Goal: Task Accomplishment & Management: Manage account settings

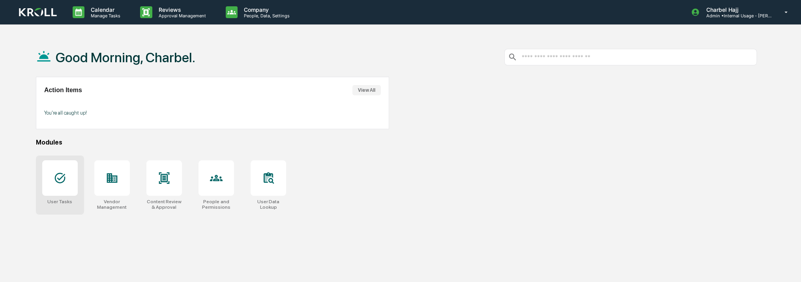
click at [64, 191] on div at bounding box center [59, 178] width 35 height 35
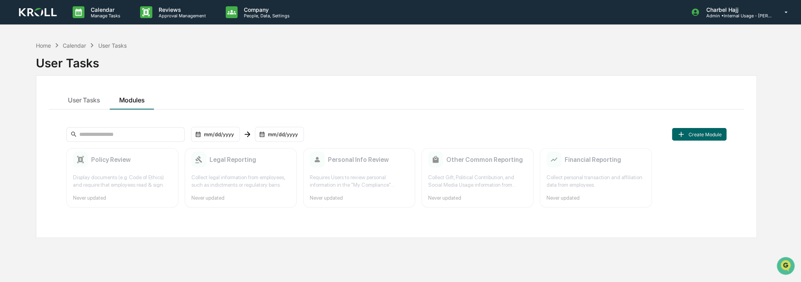
click at [589, 186] on div "Collect personal transaction and affiliation data from employees." at bounding box center [595, 181] width 99 height 15
click at [618, 204] on div "Financial Reporting Collect personal transaction and affiliation data from empl…" at bounding box center [596, 178] width 112 height 60
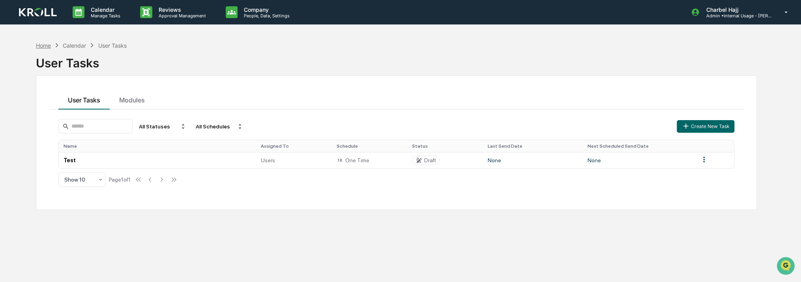
click at [46, 43] on div "Home" at bounding box center [43, 45] width 15 height 7
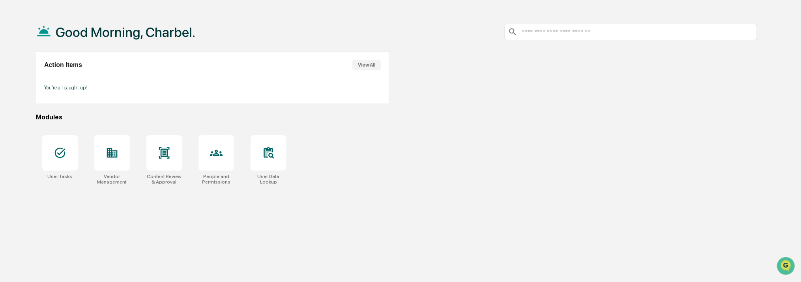
scroll to position [37, 0]
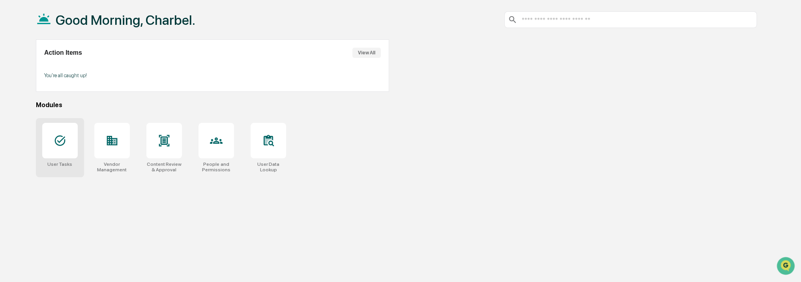
click at [60, 144] on icon at bounding box center [60, 140] width 13 height 13
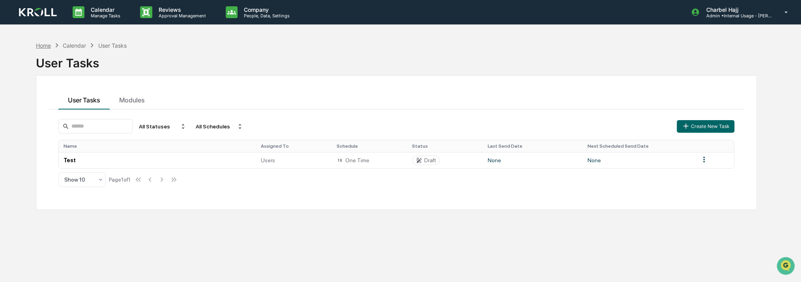
click at [49, 45] on div "Home" at bounding box center [43, 45] width 15 height 7
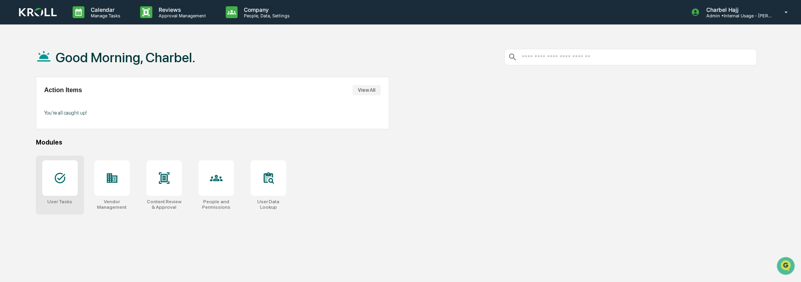
click at [62, 178] on icon at bounding box center [60, 178] width 13 height 13
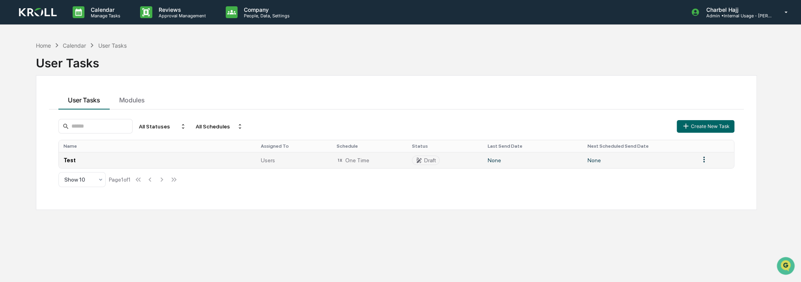
click at [705, 158] on html "Calendar Manage Tasks Reviews Approval Management Company People, Data, Setting…" at bounding box center [400, 141] width 801 height 282
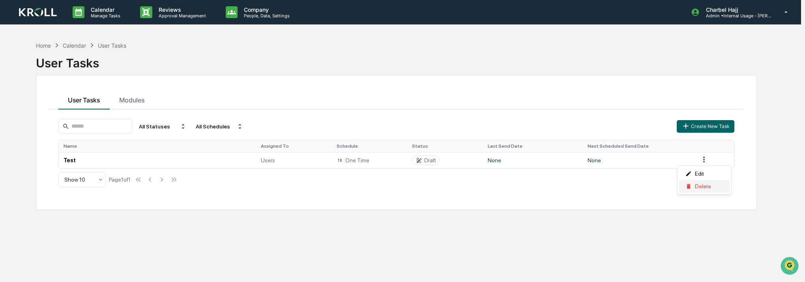
click at [702, 186] on div "Delete" at bounding box center [704, 186] width 50 height 13
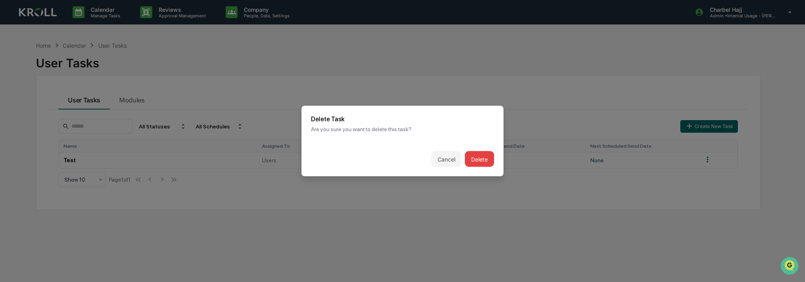
click at [487, 152] on button "Delete" at bounding box center [479, 159] width 29 height 16
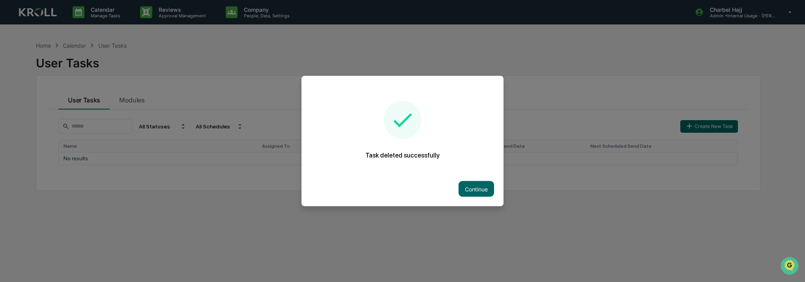
drag, startPoint x: 480, startPoint y: 190, endPoint x: 514, endPoint y: 199, distance: 35.5
click at [479, 191] on button "Continue" at bounding box center [475, 189] width 35 height 16
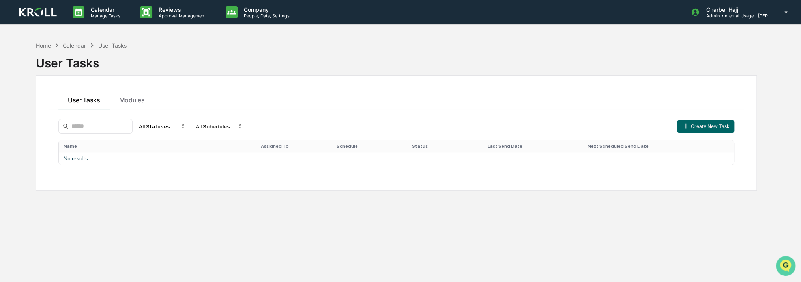
click at [786, 267] on icon "Open customer support" at bounding box center [785, 276] width 20 height 20
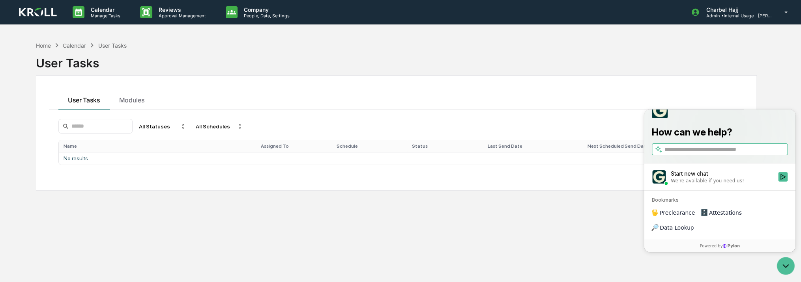
click at [705, 155] on label at bounding box center [720, 150] width 136 height 12
click at [705, 154] on input "search" at bounding box center [724, 150] width 121 height 8
type input "*"
type input "**********"
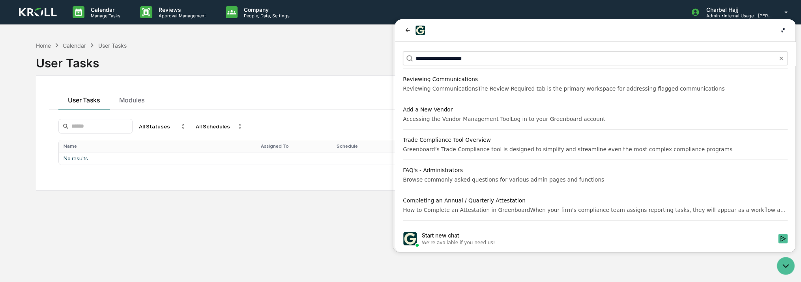
scroll to position [146, 0]
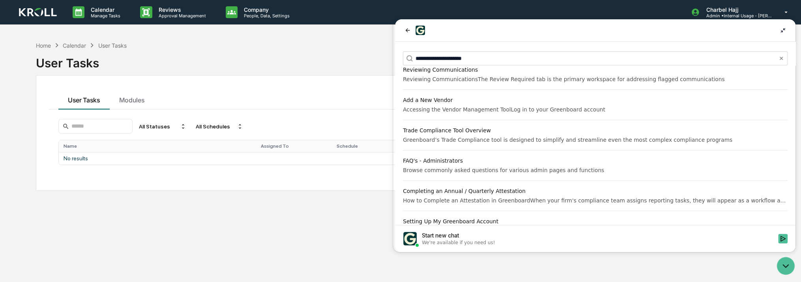
click at [534, 140] on div "Greenboard’s Trade Compliance tool is designed to simplify and streamline even …" at bounding box center [595, 140] width 385 height 8
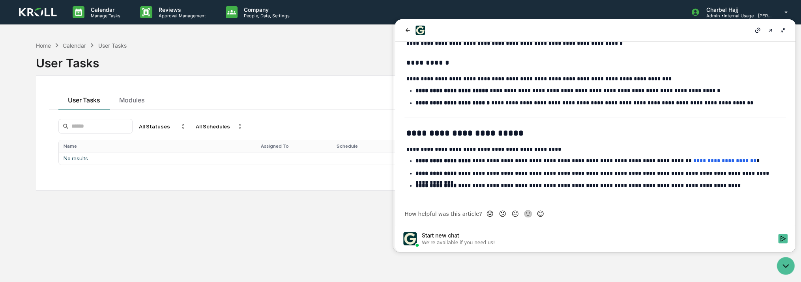
scroll to position [424, 0]
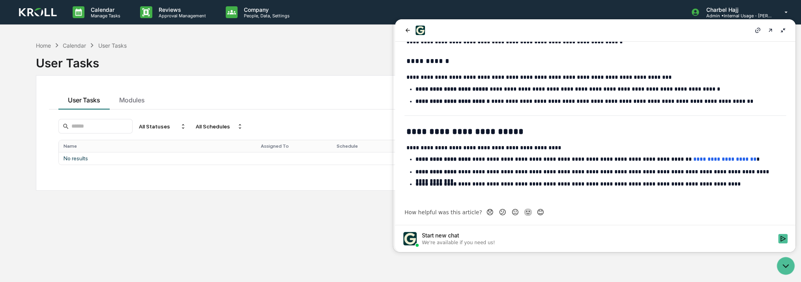
click at [244, 173] on div "All Statuses All Schedules Create New Task Name Assigned To Schedule Status Las…" at bounding box center [396, 143] width 685 height 59
click at [404, 33] on icon "back" at bounding box center [407, 30] width 6 height 6
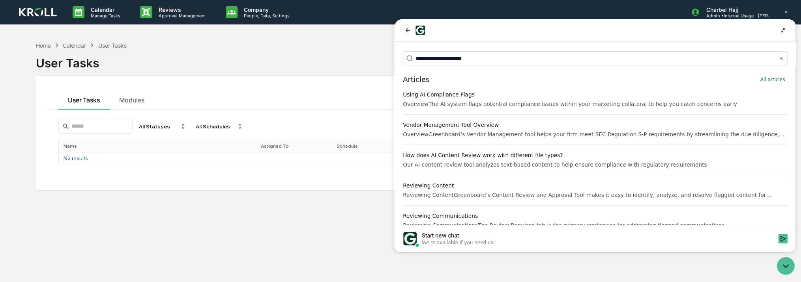
click at [347, 55] on div "User Tasks" at bounding box center [396, 60] width 721 height 21
click at [784, 28] on icon at bounding box center [782, 30] width 6 height 6
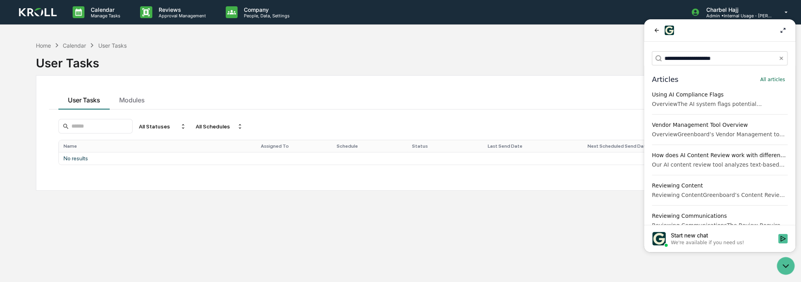
click at [620, 37] on div "Calendar Manage Tasks Reviews Approval Management Company People, Data, Setting…" at bounding box center [400, 160] width 801 height 320
click at [786, 270] on icon "Open customer support" at bounding box center [785, 266] width 20 height 20
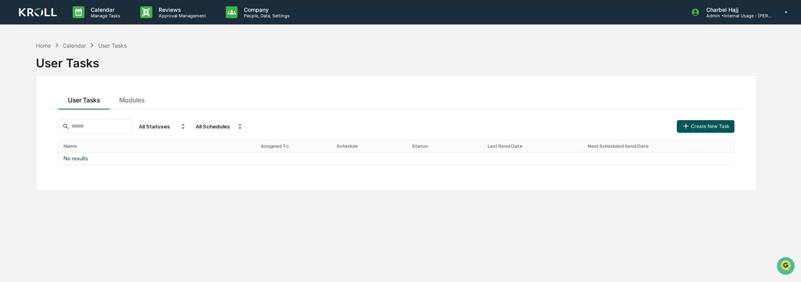
click at [721, 123] on button "Create New Task" at bounding box center [705, 126] width 58 height 13
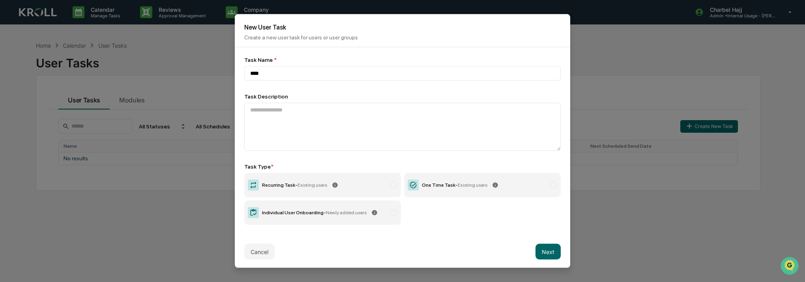
type input "****"
click at [452, 180] on label "One Time Task - Existing users" at bounding box center [482, 185] width 157 height 24
click at [542, 252] on button "Next" at bounding box center [547, 252] width 25 height 16
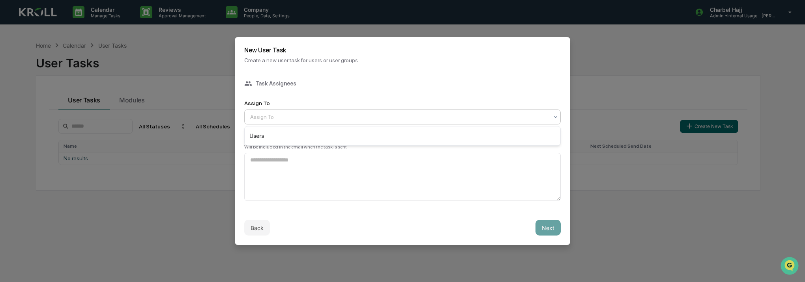
click at [261, 118] on div at bounding box center [399, 117] width 298 height 8
click at [276, 134] on div "Users" at bounding box center [403, 136] width 316 height 16
click at [293, 159] on textarea at bounding box center [402, 177] width 316 height 48
click at [549, 231] on button "Next" at bounding box center [547, 228] width 25 height 16
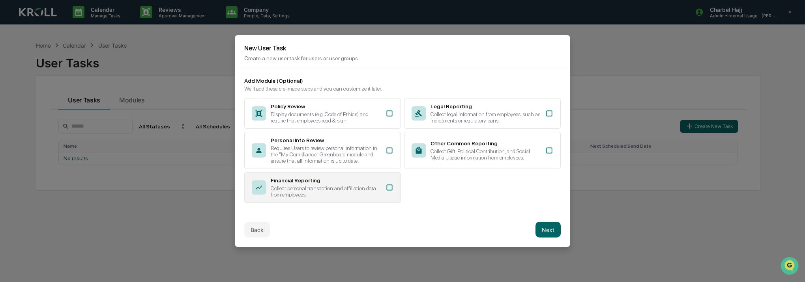
click at [392, 189] on icon at bounding box center [390, 188] width 6 height 6
click at [547, 233] on button "Next" at bounding box center [547, 230] width 25 height 16
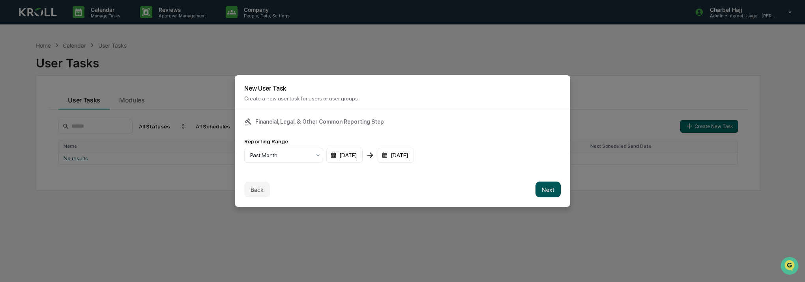
click at [553, 190] on button "Next" at bounding box center [547, 190] width 25 height 16
click at [267, 161] on div "mm/dd/yyyy" at bounding box center [268, 155] width 49 height 15
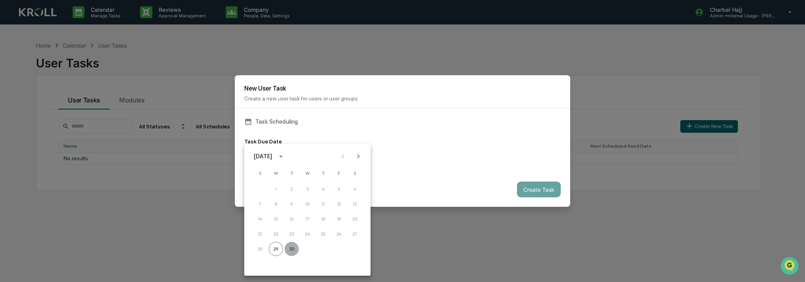
drag, startPoint x: 293, startPoint y: 248, endPoint x: 338, endPoint y: 232, distance: 48.3
click at [293, 248] on button "30" at bounding box center [291, 249] width 14 height 14
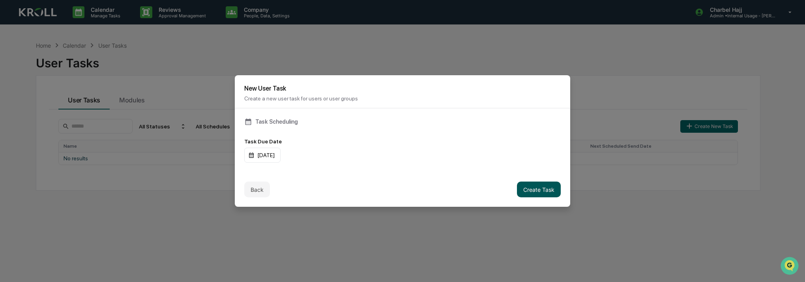
click at [534, 191] on button "Create Task" at bounding box center [539, 190] width 44 height 16
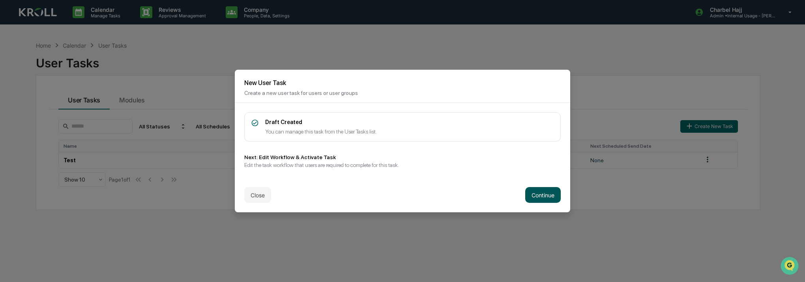
click at [544, 197] on button "Continue" at bounding box center [542, 195] width 35 height 16
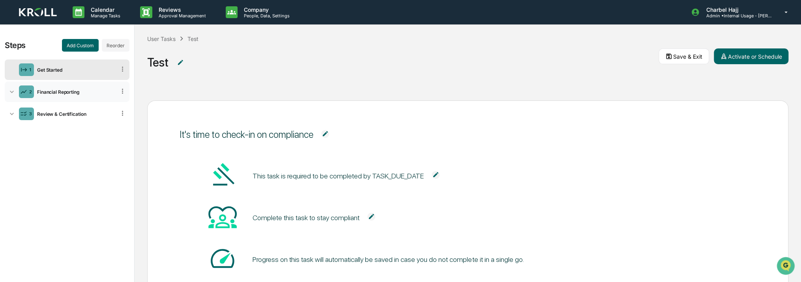
click at [72, 93] on div "Financial Reporting" at bounding box center [75, 92] width 82 height 6
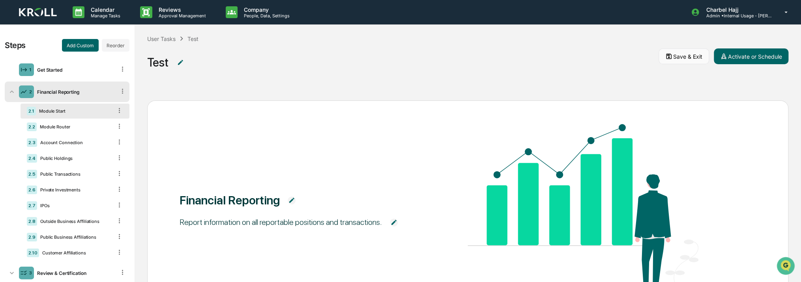
click at [695, 61] on button "Save & Exit" at bounding box center [683, 57] width 50 height 16
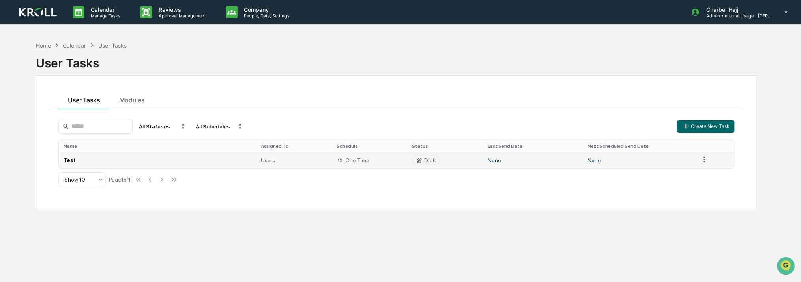
click at [589, 161] on td "None" at bounding box center [639, 160] width 112 height 16
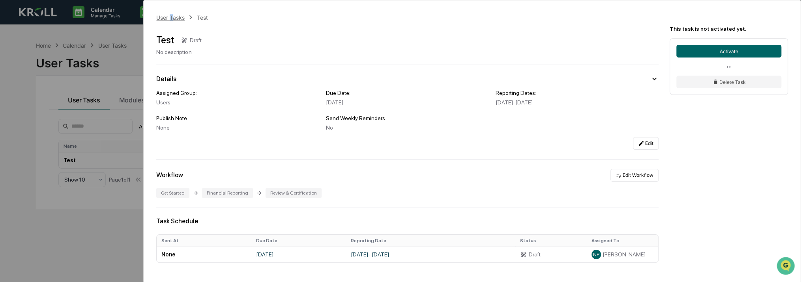
click at [172, 15] on div "User Tasks" at bounding box center [170, 17] width 28 height 7
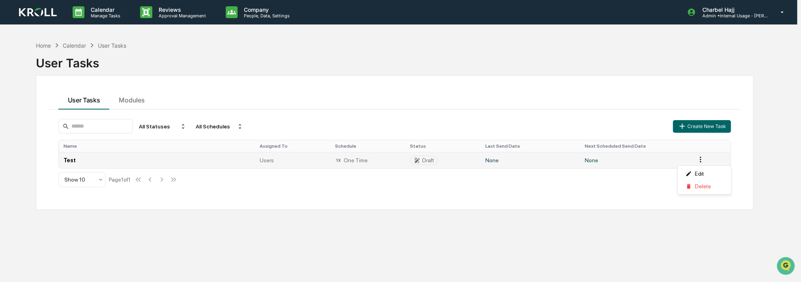
click at [703, 161] on html "Calendar Manage Tasks Reviews Approval Management Company People, Data, Setting…" at bounding box center [400, 141] width 801 height 282
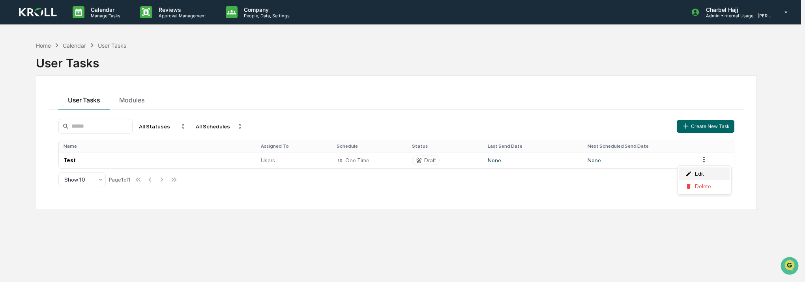
click at [702, 176] on div "Edit" at bounding box center [704, 174] width 50 height 13
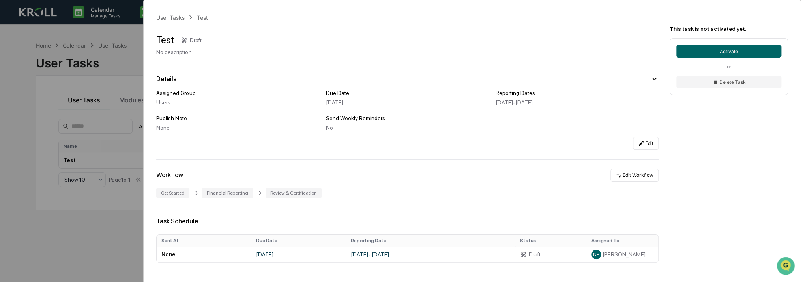
click at [117, 73] on div "User Tasks Test Test Draft No description Details Assigned Group: Users Due Dat…" at bounding box center [400, 141] width 801 height 282
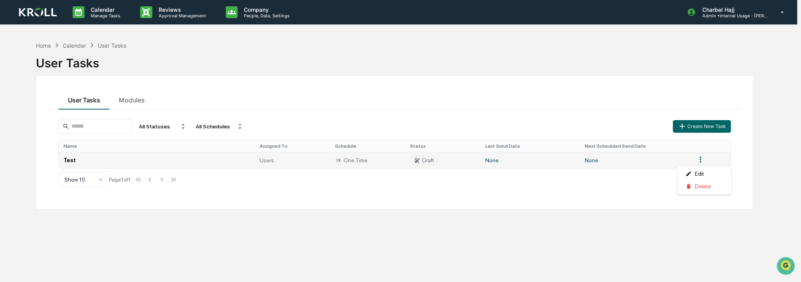
click at [704, 158] on html "Calendar Manage Tasks Reviews Approval Management Company People, Data, Setting…" at bounding box center [400, 141] width 801 height 282
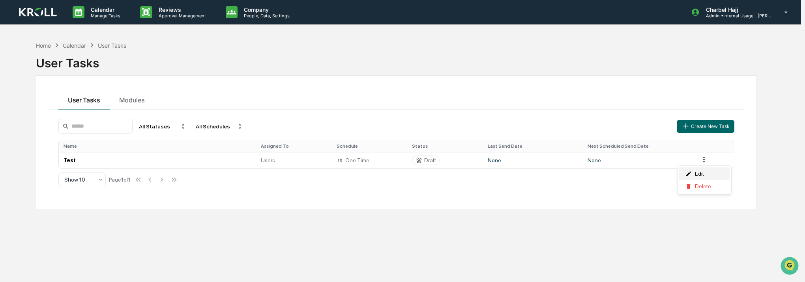
click at [700, 175] on div "Edit" at bounding box center [704, 174] width 50 height 13
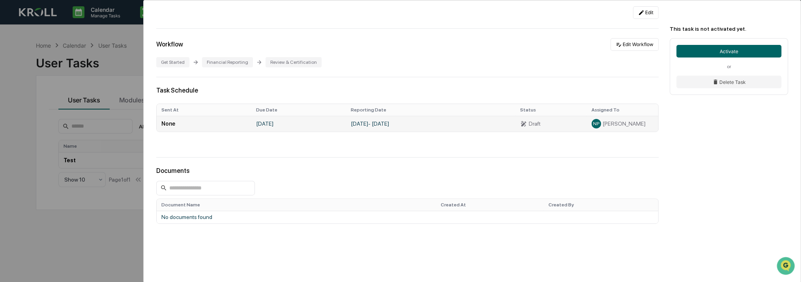
scroll to position [117, 0]
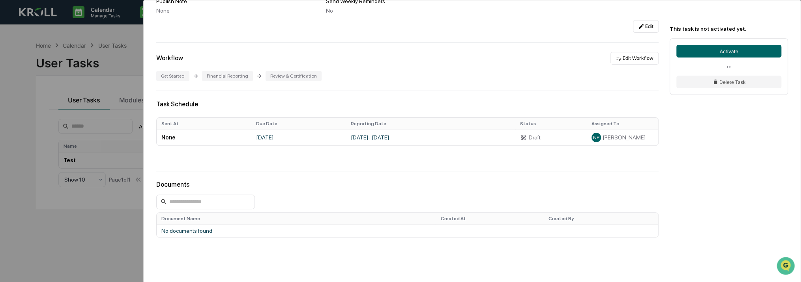
click at [334, 76] on div "Get Started Financial Reporting Review & Certification" at bounding box center [407, 76] width 502 height 10
click at [623, 57] on button "Edit Workflow" at bounding box center [634, 58] width 48 height 13
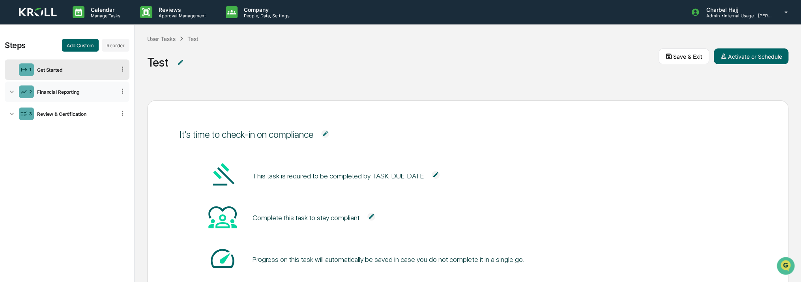
click at [34, 95] on div "2 Financial Reporting" at bounding box center [67, 92] width 125 height 21
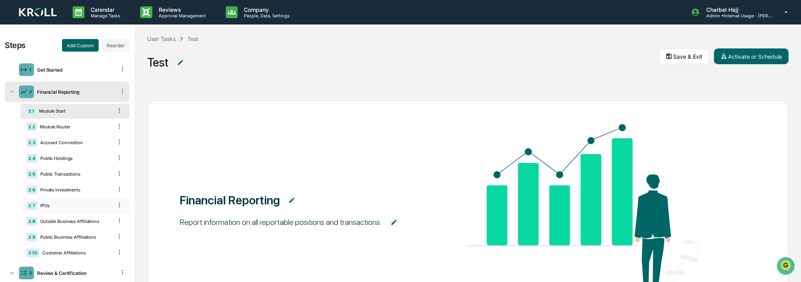
click at [117, 207] on icon at bounding box center [119, 205] width 7 height 7
click at [109, 219] on div "Delete" at bounding box center [110, 216] width 26 height 13
click at [116, 207] on icon at bounding box center [119, 205] width 7 height 7
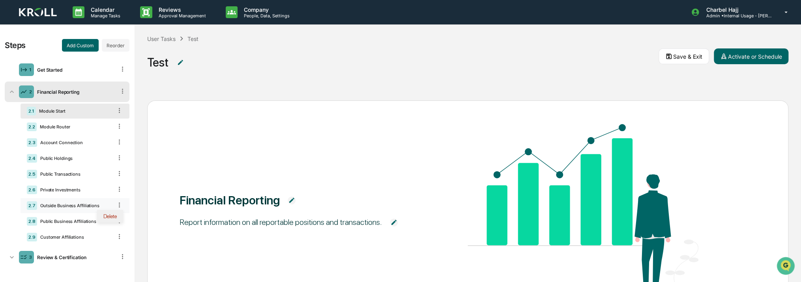
click at [113, 219] on div "Delete" at bounding box center [110, 216] width 26 height 13
click at [116, 220] on icon at bounding box center [119, 220] width 7 height 7
drag, startPoint x: 115, startPoint y: 233, endPoint x: 114, endPoint y: 229, distance: 4.0
click at [114, 232] on div "Delete" at bounding box center [110, 232] width 26 height 13
click at [118, 208] on icon at bounding box center [119, 205] width 7 height 7
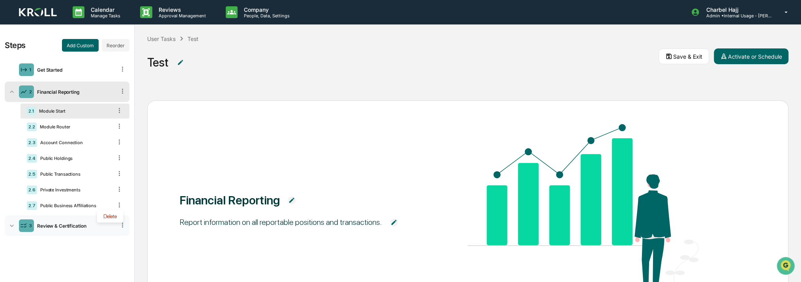
click at [117, 218] on div "Delete" at bounding box center [110, 216] width 26 height 13
click at [120, 192] on icon at bounding box center [119, 189] width 1 height 5
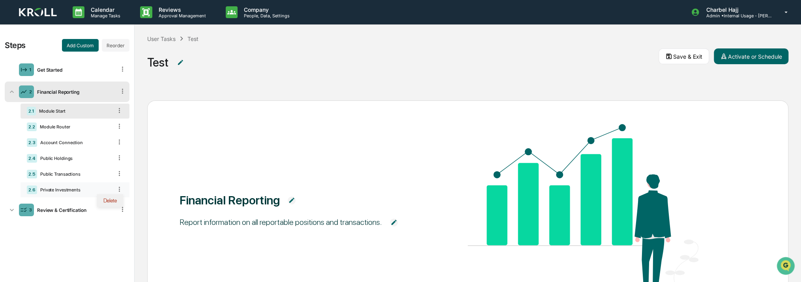
click at [116, 205] on div "Delete" at bounding box center [110, 200] width 26 height 13
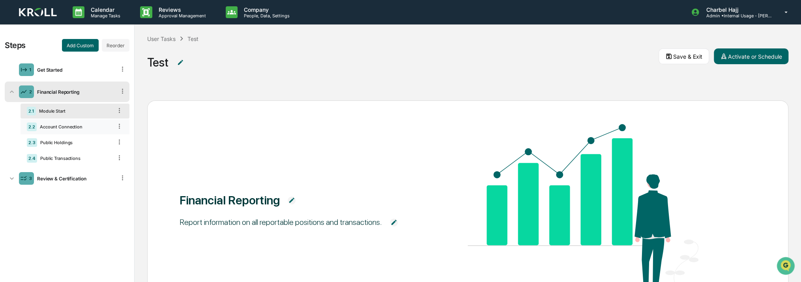
click at [117, 124] on icon at bounding box center [119, 126] width 7 height 7
click at [118, 121] on div "2.2 Account Connection" at bounding box center [75, 127] width 109 height 15
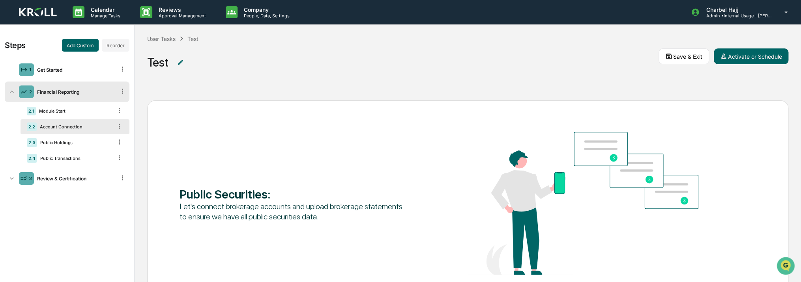
click at [118, 125] on icon at bounding box center [119, 126] width 7 height 7
click at [119, 127] on icon at bounding box center [119, 126] width 7 height 7
click at [119, 126] on icon at bounding box center [119, 126] width 1 height 5
click at [120, 125] on icon at bounding box center [119, 126] width 7 height 7
click at [120, 127] on icon at bounding box center [119, 126] width 7 height 7
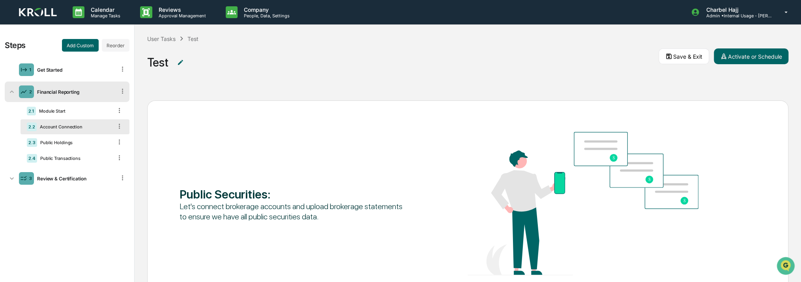
click at [120, 127] on icon at bounding box center [119, 126] width 7 height 7
drag, startPoint x: 120, startPoint y: 126, endPoint x: 120, endPoint y: 135, distance: 8.7
click at [118, 128] on icon at bounding box center [119, 126] width 7 height 7
click at [121, 143] on icon at bounding box center [119, 141] width 7 height 7
click at [120, 108] on icon at bounding box center [119, 110] width 7 height 7
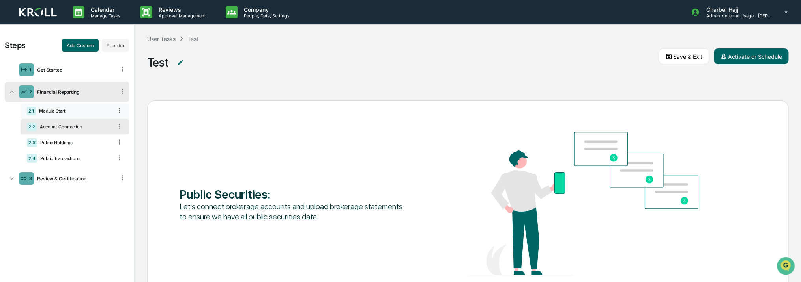
click at [120, 110] on icon at bounding box center [119, 110] width 7 height 7
click at [118, 110] on icon at bounding box center [119, 110] width 7 height 7
click at [88, 182] on div "Review & Certification" at bounding box center [75, 179] width 82 height 6
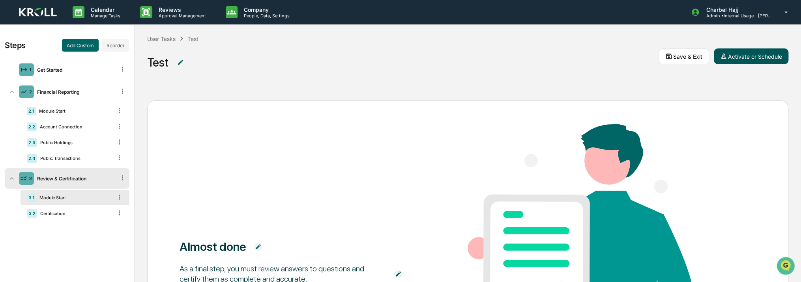
click at [767, 54] on button "Activate or Schedule" at bounding box center [750, 57] width 75 height 16
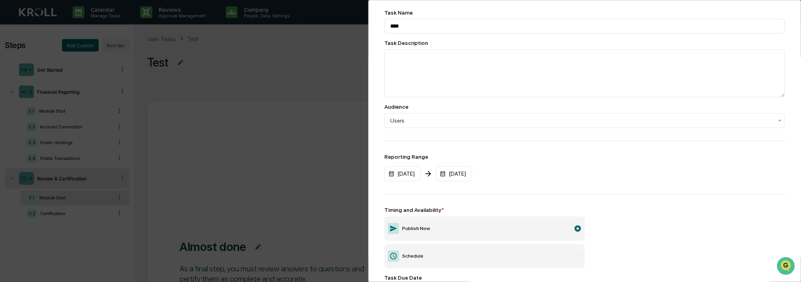
scroll to position [107, 0]
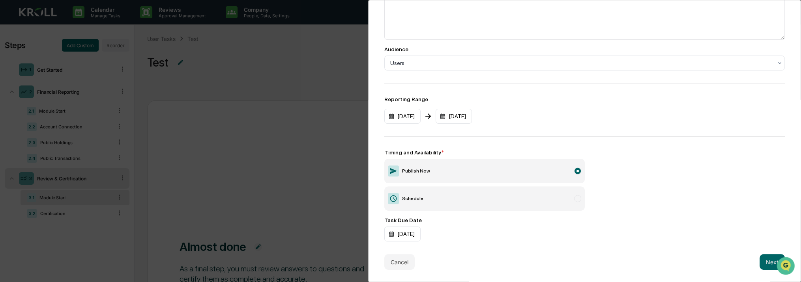
click at [767, 257] on button "Next" at bounding box center [771, 262] width 25 height 16
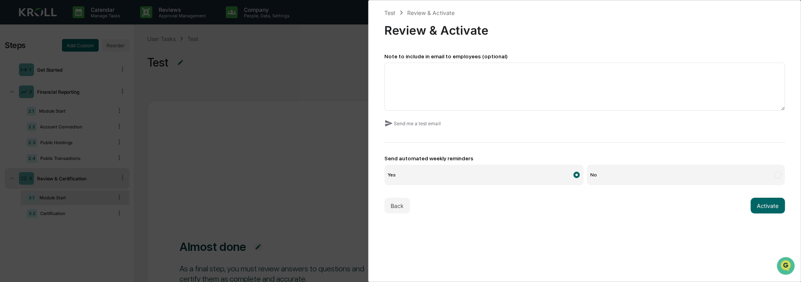
click at [596, 174] on label "No" at bounding box center [685, 175] width 198 height 21
click at [762, 204] on button "Activate" at bounding box center [767, 206] width 34 height 16
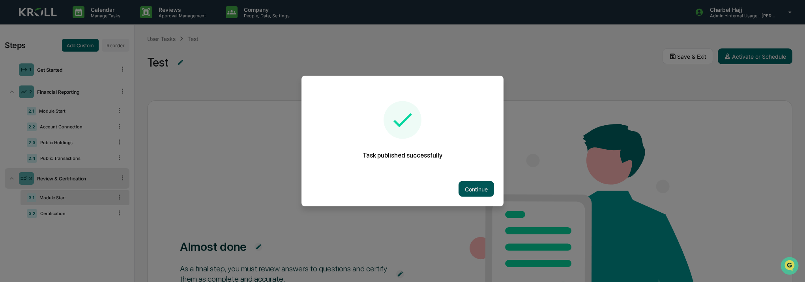
click at [482, 194] on button "Continue" at bounding box center [475, 189] width 35 height 16
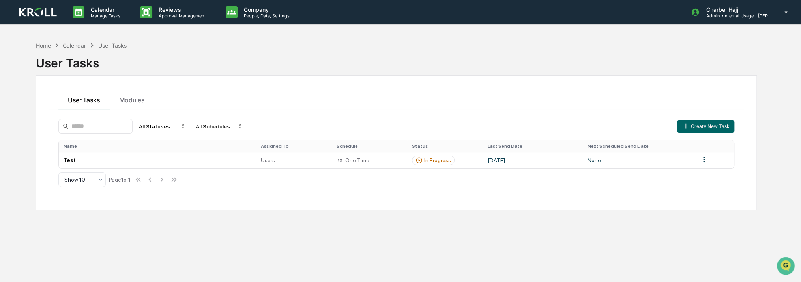
click at [48, 46] on div "Home" at bounding box center [43, 45] width 15 height 7
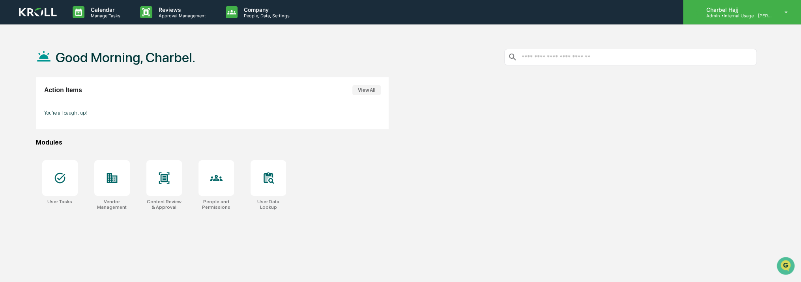
click at [785, 9] on icon at bounding box center [786, 12] width 14 height 7
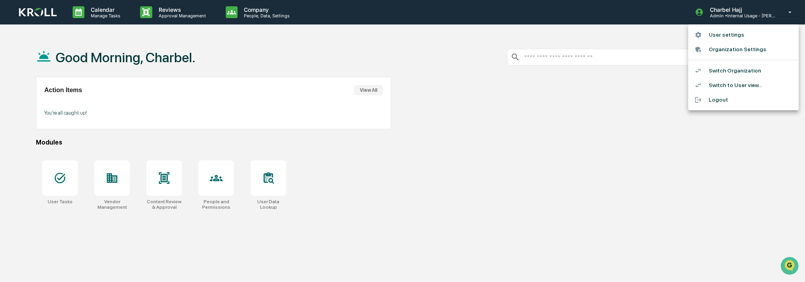
click at [751, 86] on li "Switch to User view..." at bounding box center [743, 85] width 110 height 15
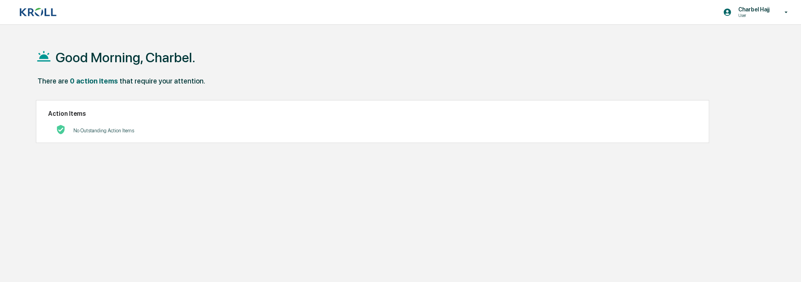
click at [768, 13] on p "User" at bounding box center [751, 16] width 41 height 6
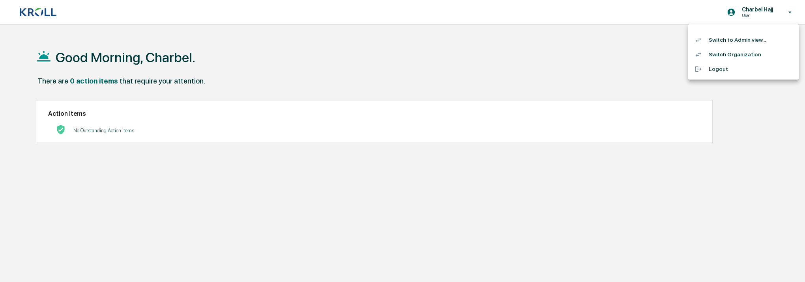
click at [762, 42] on li "Switch to Admin view..." at bounding box center [743, 40] width 110 height 15
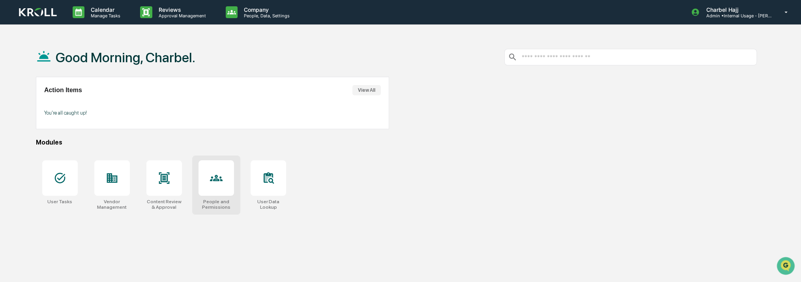
click at [215, 185] on div at bounding box center [215, 178] width 35 height 35
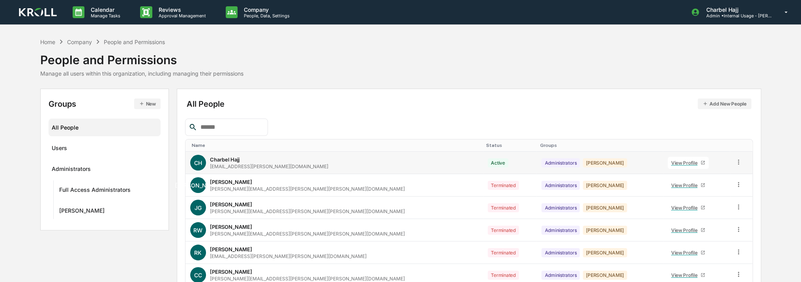
click at [227, 162] on div "Charbel Hajj" at bounding box center [225, 160] width 30 height 6
click at [731, 160] on td at bounding box center [741, 163] width 22 height 22
click at [738, 161] on icon at bounding box center [738, 162] width 1 height 5
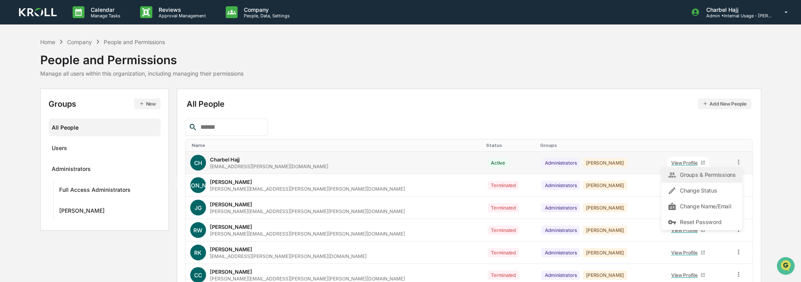
click at [718, 174] on div "Groups & Permissions" at bounding box center [701, 174] width 68 height 9
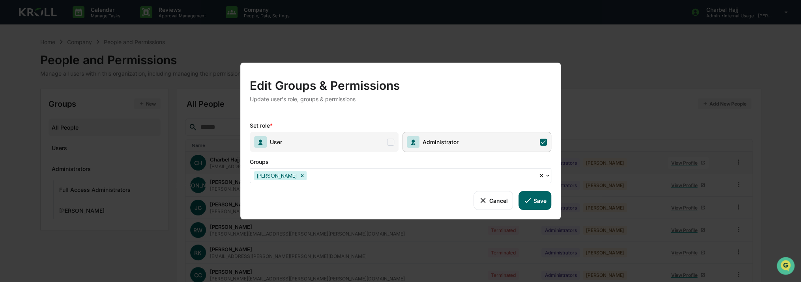
click at [328, 145] on span "User" at bounding box center [324, 142] width 149 height 20
click at [546, 199] on button "Save" at bounding box center [534, 200] width 33 height 19
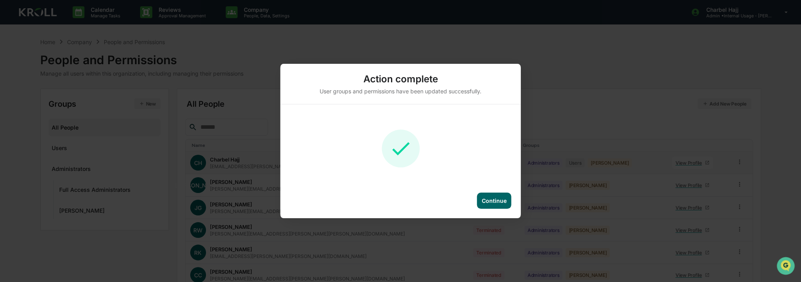
click at [501, 199] on div "Continue" at bounding box center [494, 201] width 25 height 7
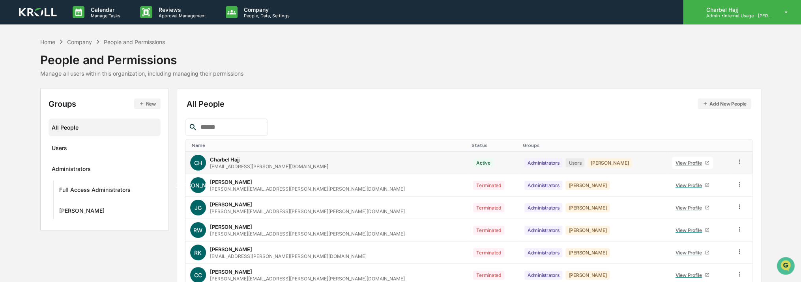
click at [773, 15] on div "Charbel Hajj Admin • Internal Usage - [PERSON_NAME]" at bounding box center [742, 12] width 118 height 24
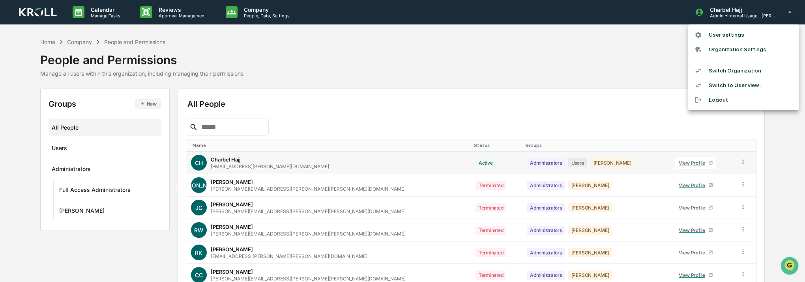
click at [746, 82] on li "Switch to User view..." at bounding box center [743, 85] width 110 height 15
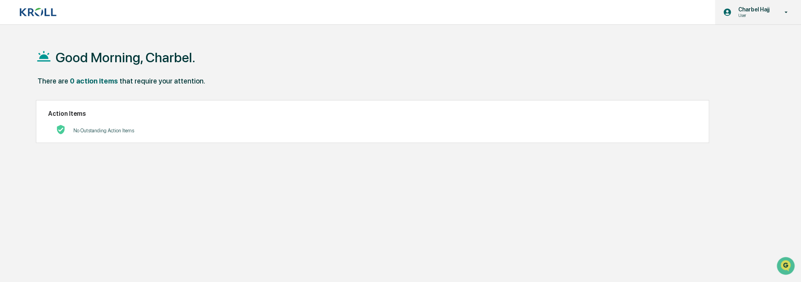
click at [748, 17] on p "User" at bounding box center [751, 16] width 41 height 6
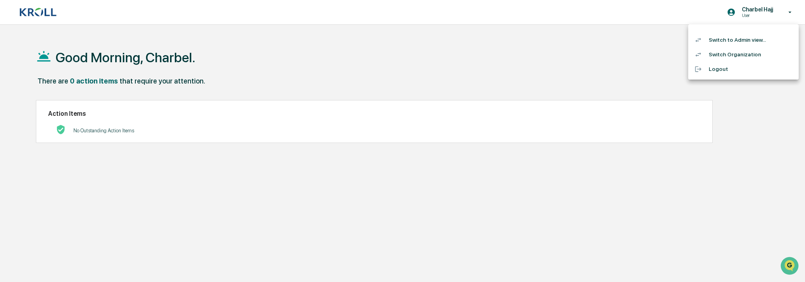
click at [750, 42] on li "Switch to Admin view..." at bounding box center [743, 40] width 110 height 15
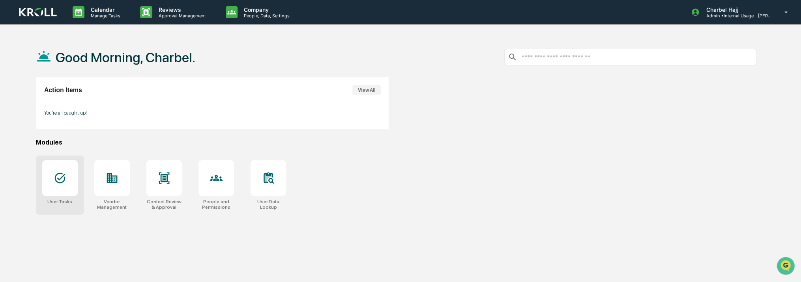
click at [55, 189] on div at bounding box center [59, 178] width 35 height 35
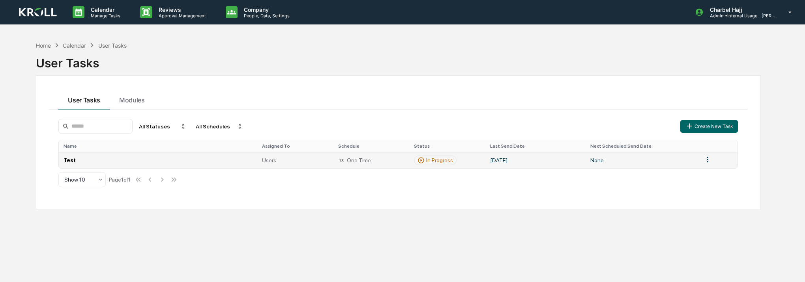
click at [699, 157] on html "Calendar Manage Tasks Reviews Approval Management Company People, Data, Setting…" at bounding box center [402, 141] width 805 height 282
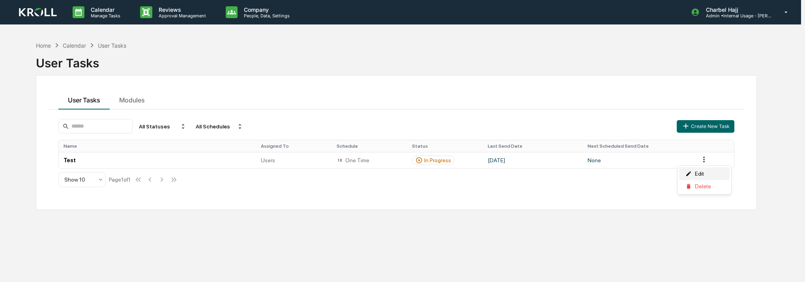
click at [699, 172] on div "Edit" at bounding box center [704, 174] width 50 height 13
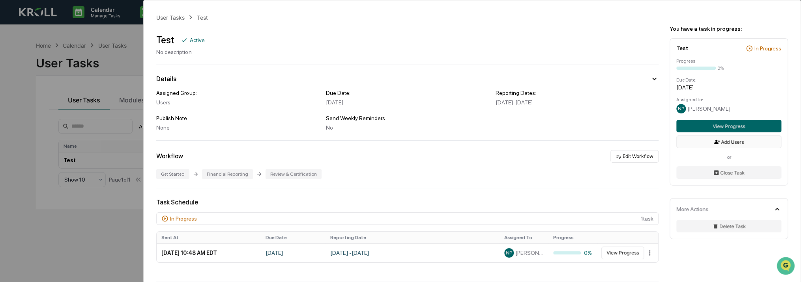
click at [734, 144] on button "Add Users" at bounding box center [728, 142] width 105 height 13
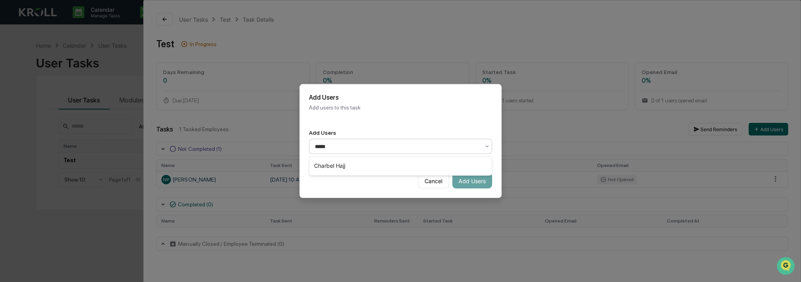
type input "******"
click at [384, 166] on div "Charbel Hajj" at bounding box center [400, 166] width 182 height 16
click at [352, 184] on div "Cancel Add Users" at bounding box center [400, 181] width 202 height 35
click at [476, 179] on button "Add Users" at bounding box center [472, 181] width 40 height 16
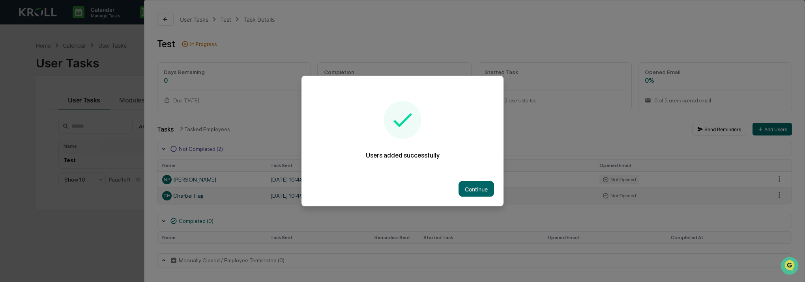
drag, startPoint x: 478, startPoint y: 188, endPoint x: 469, endPoint y: 190, distance: 9.0
click at [478, 188] on button "Continue" at bounding box center [475, 189] width 35 height 16
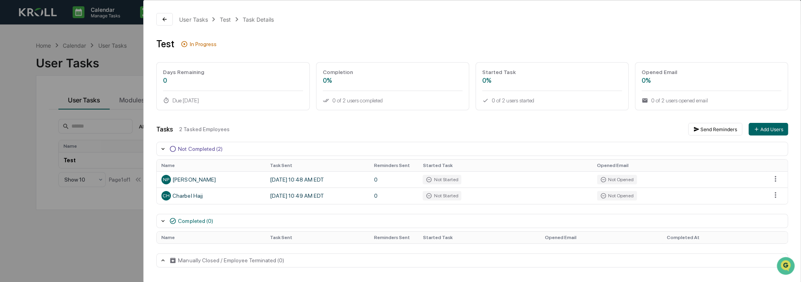
click at [128, 33] on div "User Tasks Test Task Details Test In Progress Days Remaining 0 Due September 30…" at bounding box center [400, 141] width 801 height 282
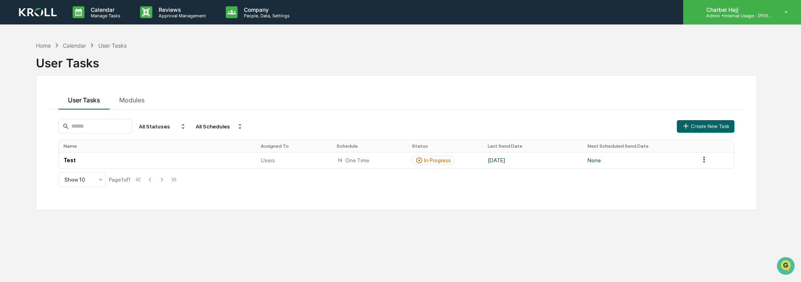
click at [762, 5] on div "Charbel Hajj Admin • Internal Usage - Kroll" at bounding box center [742, 12] width 118 height 24
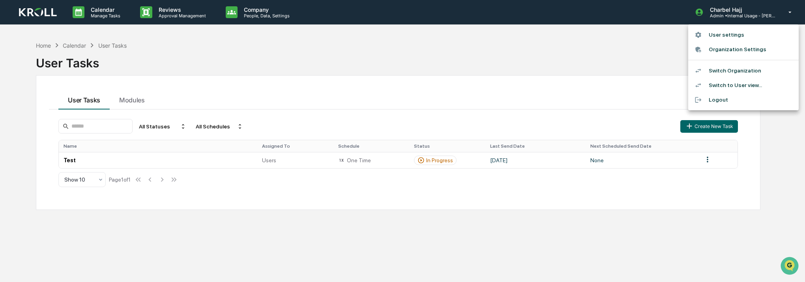
click at [745, 81] on li "Switch to User view..." at bounding box center [743, 85] width 110 height 15
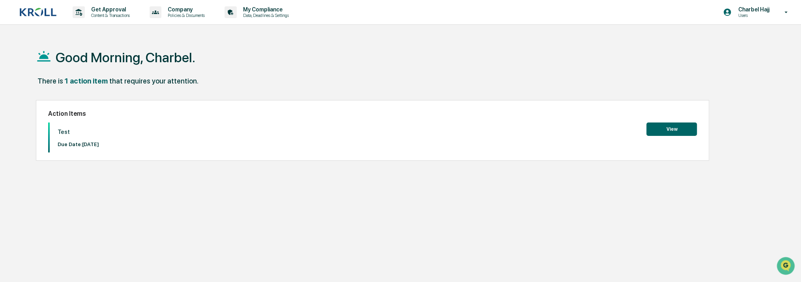
click at [656, 131] on button "View" at bounding box center [671, 129] width 50 height 13
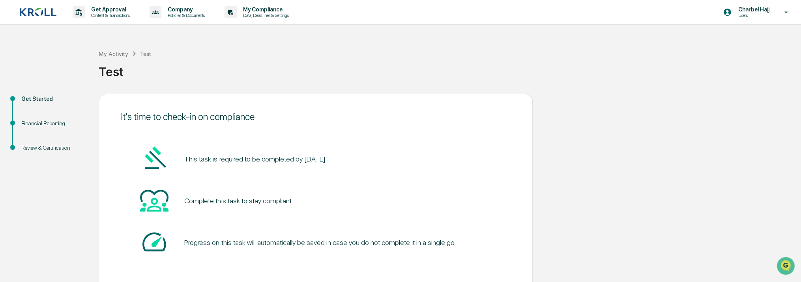
click at [46, 123] on div "Financial Reporting" at bounding box center [53, 124] width 65 height 8
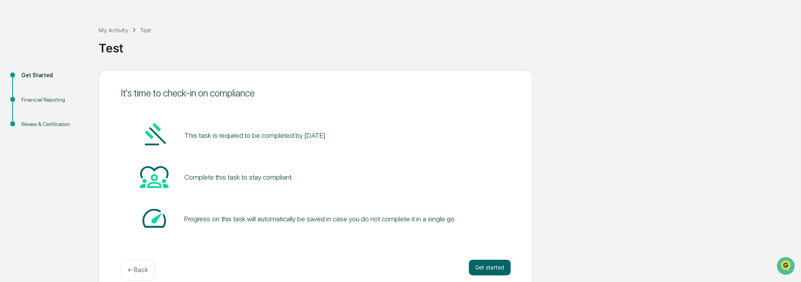
scroll to position [35, 0]
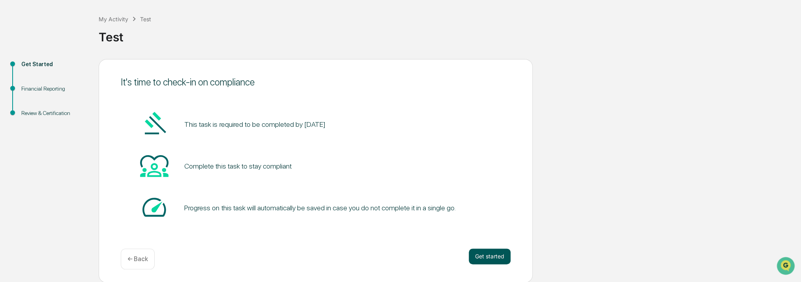
click at [492, 257] on button "Get started" at bounding box center [490, 257] width 42 height 16
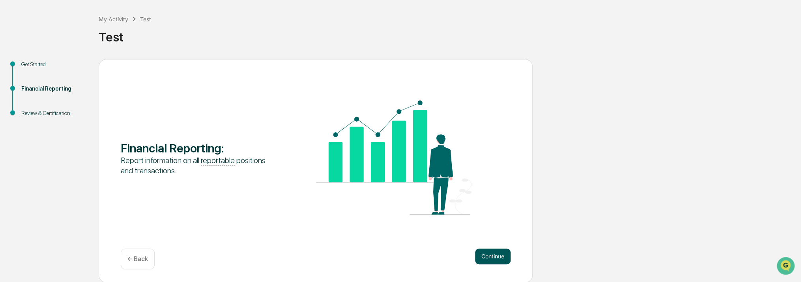
click at [498, 258] on button "Continue" at bounding box center [492, 257] width 35 height 16
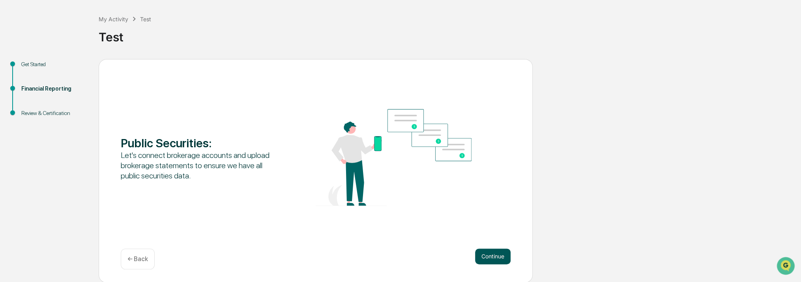
click at [492, 259] on button "Continue" at bounding box center [492, 257] width 35 height 16
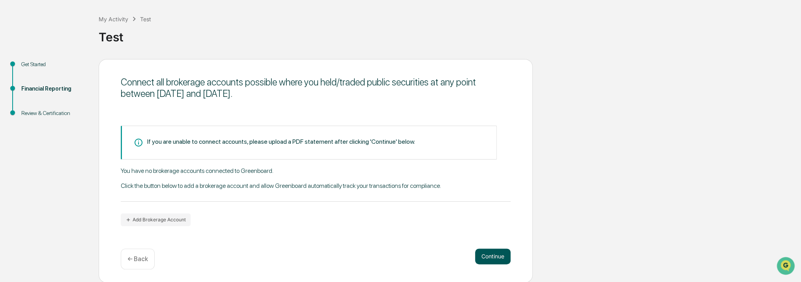
click at [499, 256] on button "Continue" at bounding box center [492, 257] width 35 height 16
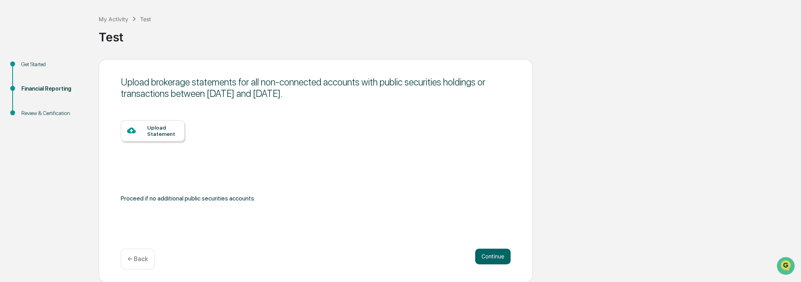
click at [172, 131] on div "Upload Statement" at bounding box center [162, 131] width 31 height 13
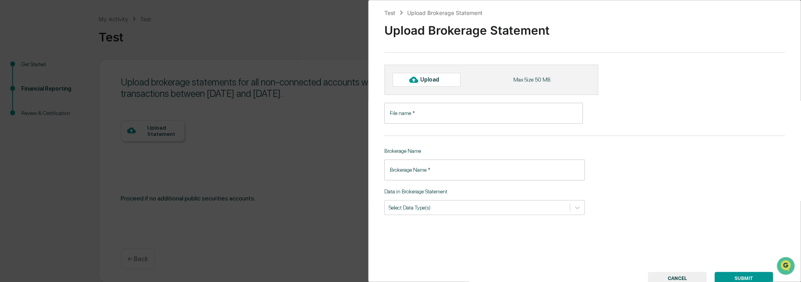
click at [518, 111] on input "File name   *" at bounding box center [483, 113] width 198 height 21
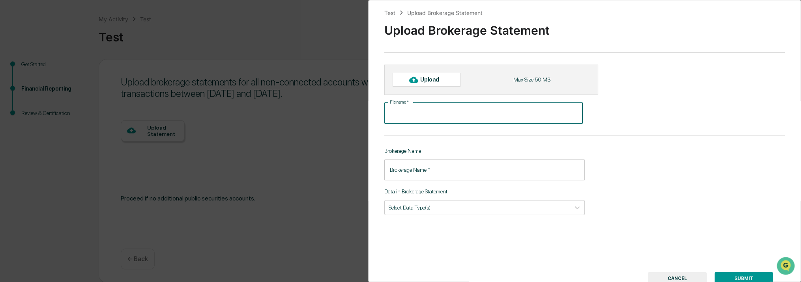
click at [484, 172] on input "Brokerage Name   *" at bounding box center [484, 170] width 200 height 21
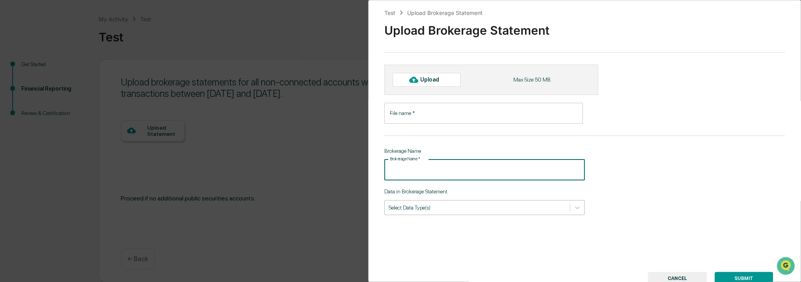
click at [465, 208] on div at bounding box center [476, 207] width 177 height 7
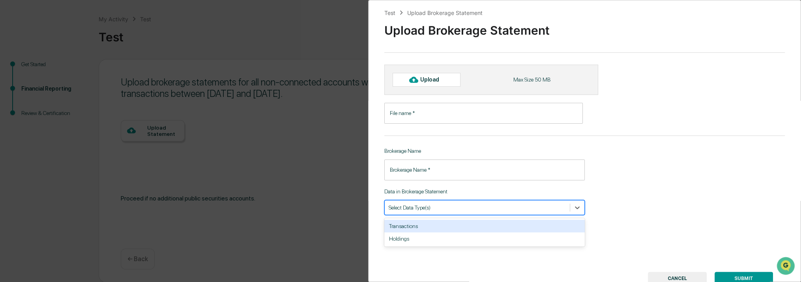
drag, startPoint x: 689, startPoint y: 222, endPoint x: 694, endPoint y: 214, distance: 9.0
click at [689, 221] on div "Test Upload Brokerage Statement Upload Brokerage Statement Upload Max Size 50 M…" at bounding box center [584, 141] width 433 height 282
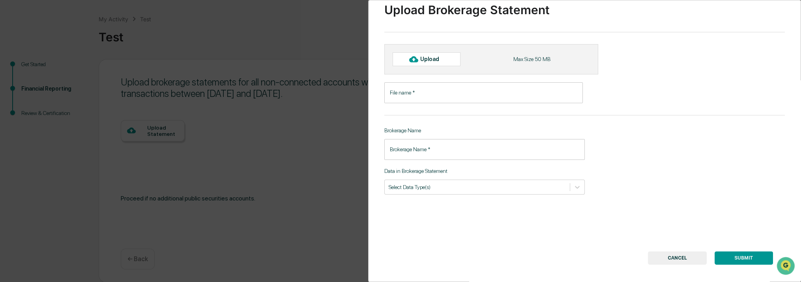
scroll to position [32, 0]
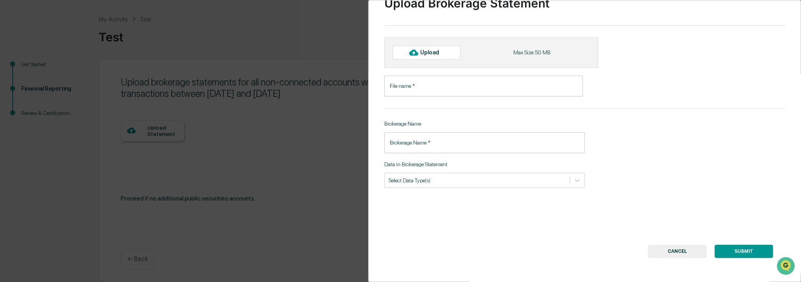
drag, startPoint x: 490, startPoint y: 205, endPoint x: 481, endPoint y: 166, distance: 40.6
click at [489, 205] on div "Test Upload Brokerage Statement Upload Brokerage Statement Upload Max Size 50 M…" at bounding box center [584, 141] width 433 height 282
click at [508, 82] on input "File name   *" at bounding box center [483, 86] width 198 height 21
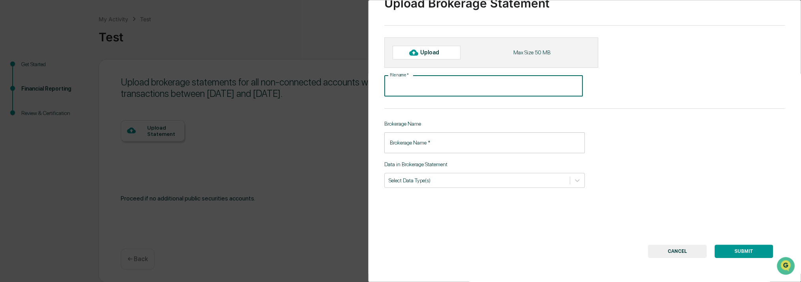
click at [482, 126] on div "Brokerage Name Brokerage Name   * Brokerage Name   *" at bounding box center [484, 137] width 200 height 33
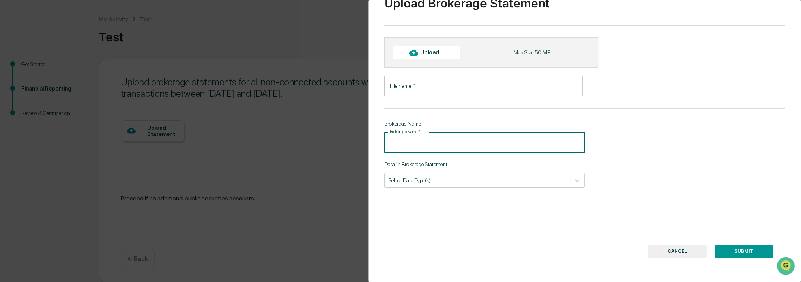
click at [476, 135] on input "Brokerage Name   *" at bounding box center [484, 143] width 200 height 21
click at [452, 182] on div "Select Data Type(s)" at bounding box center [484, 180] width 200 height 15
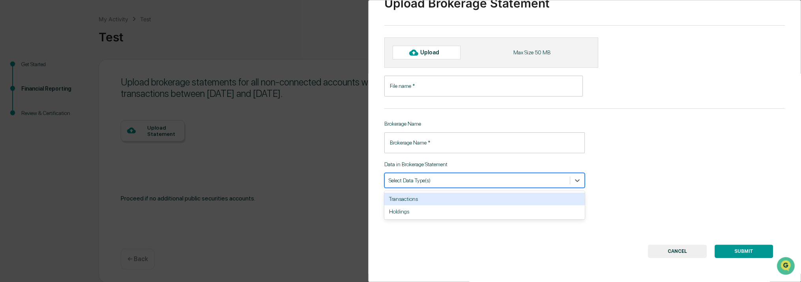
click at [614, 174] on div "Test Upload Brokerage Statement Upload Brokerage Statement Upload Max Size 50 M…" at bounding box center [584, 141] width 433 height 282
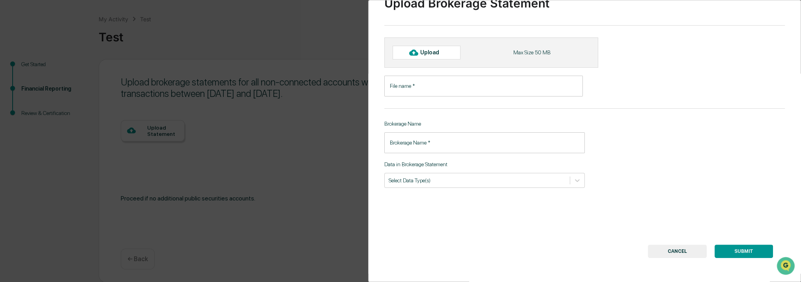
click at [695, 247] on button "CANCEL" at bounding box center [677, 251] width 59 height 13
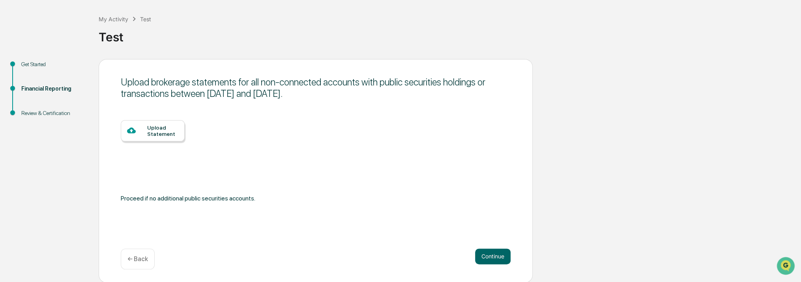
click at [34, 112] on div "Review & Certification" at bounding box center [53, 113] width 65 height 8
click at [118, 15] on div "My Activity Test" at bounding box center [125, 19] width 52 height 9
click at [116, 18] on div "My Activity" at bounding box center [114, 19] width 30 height 7
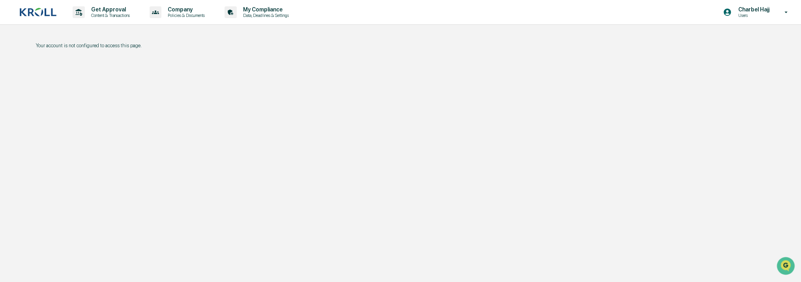
drag, startPoint x: 779, startPoint y: 12, endPoint x: 766, endPoint y: 27, distance: 19.8
click at [779, 12] on icon at bounding box center [786, 12] width 14 height 7
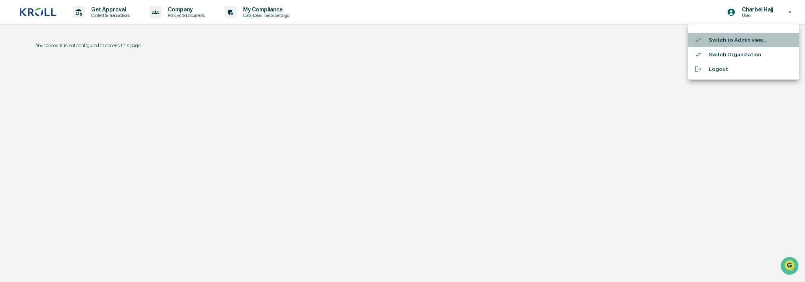
click at [753, 43] on li "Switch to Admin view..." at bounding box center [743, 40] width 110 height 15
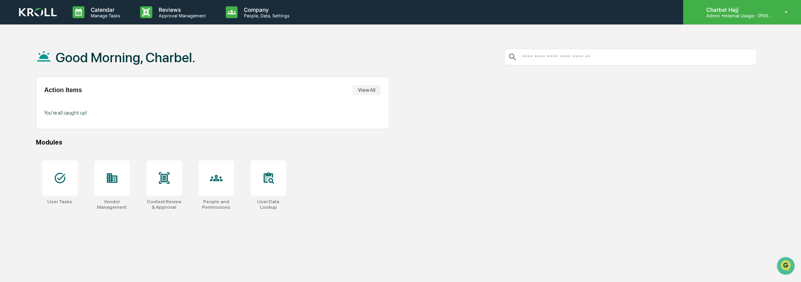
click at [727, 7] on p "Charbel Hajj" at bounding box center [735, 9] width 73 height 7
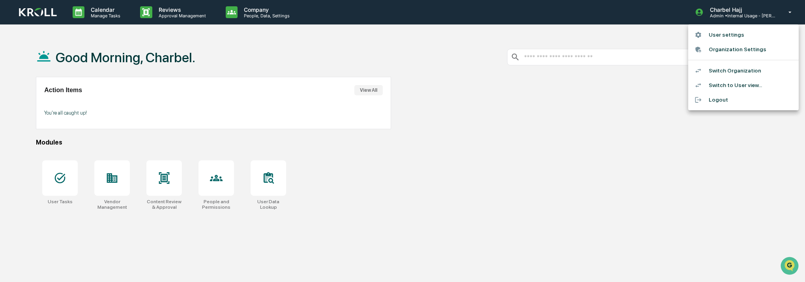
click at [461, 112] on div at bounding box center [402, 141] width 805 height 282
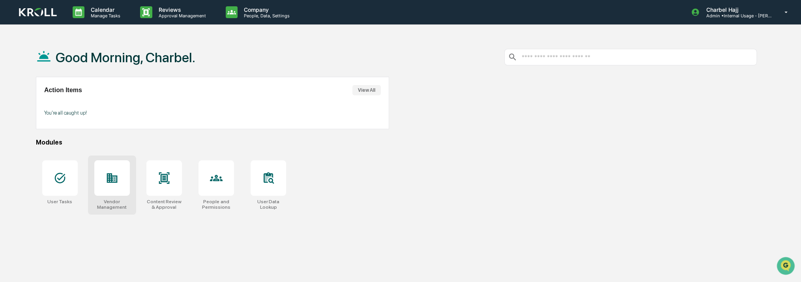
click at [117, 179] on icon at bounding box center [112, 178] width 11 height 9
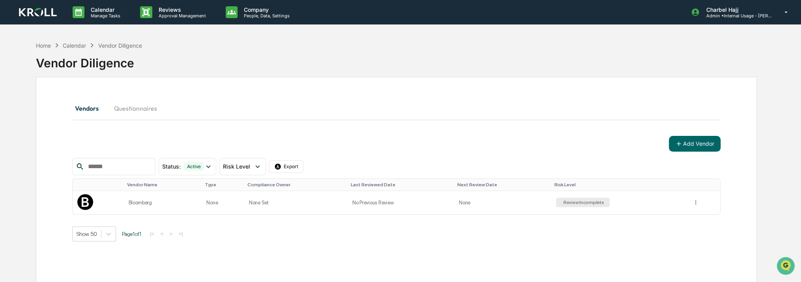
click at [127, 108] on button "Questionnaires" at bounding box center [136, 108] width 56 height 19
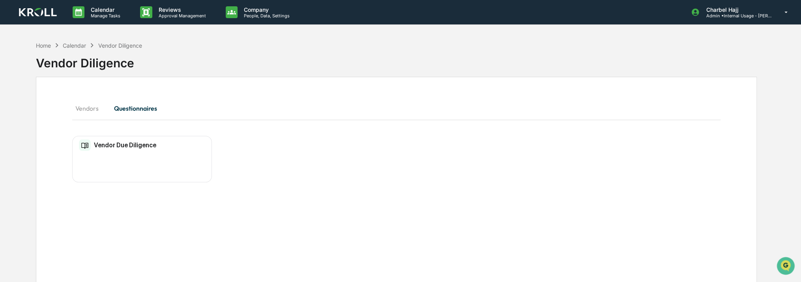
click at [137, 153] on div "Vendor Due Diligence No entries" at bounding box center [142, 159] width 140 height 47
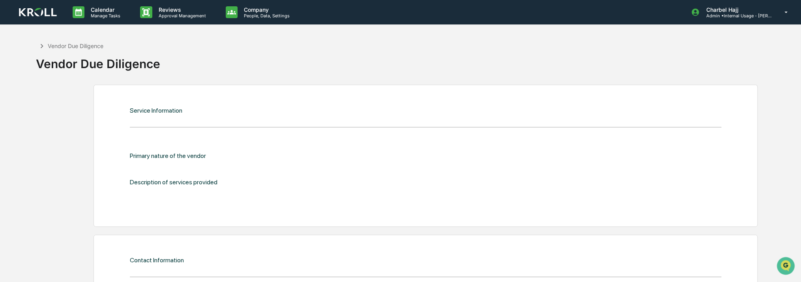
click at [155, 153] on div "Primary nature of the vendor" at bounding box center [263, 155] width 266 height 7
click at [69, 45] on div "Vendor Due Diligence" at bounding box center [76, 46] width 56 height 7
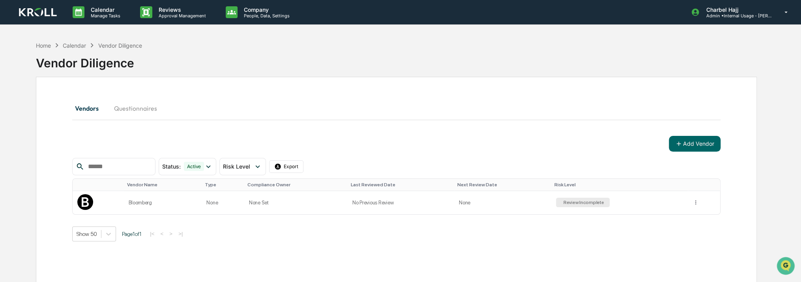
click at [143, 108] on button "Questionnaires" at bounding box center [136, 108] width 56 height 19
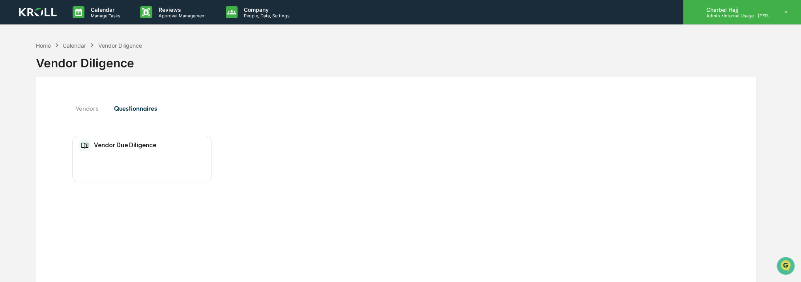
click at [753, 16] on p "Admin • Internal Usage - [PERSON_NAME]" at bounding box center [735, 16] width 73 height 6
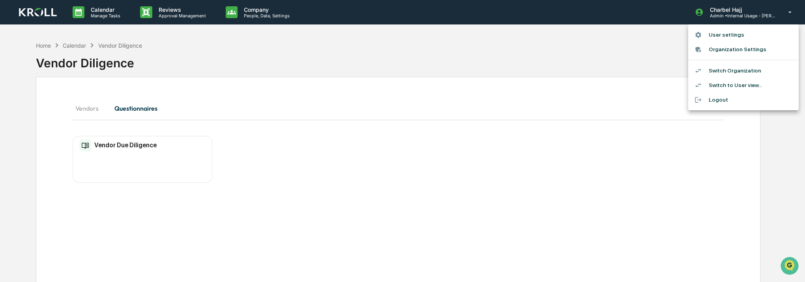
click at [754, 74] on li "Switch Organization" at bounding box center [743, 71] width 110 height 15
